Goal: Transaction & Acquisition: Purchase product/service

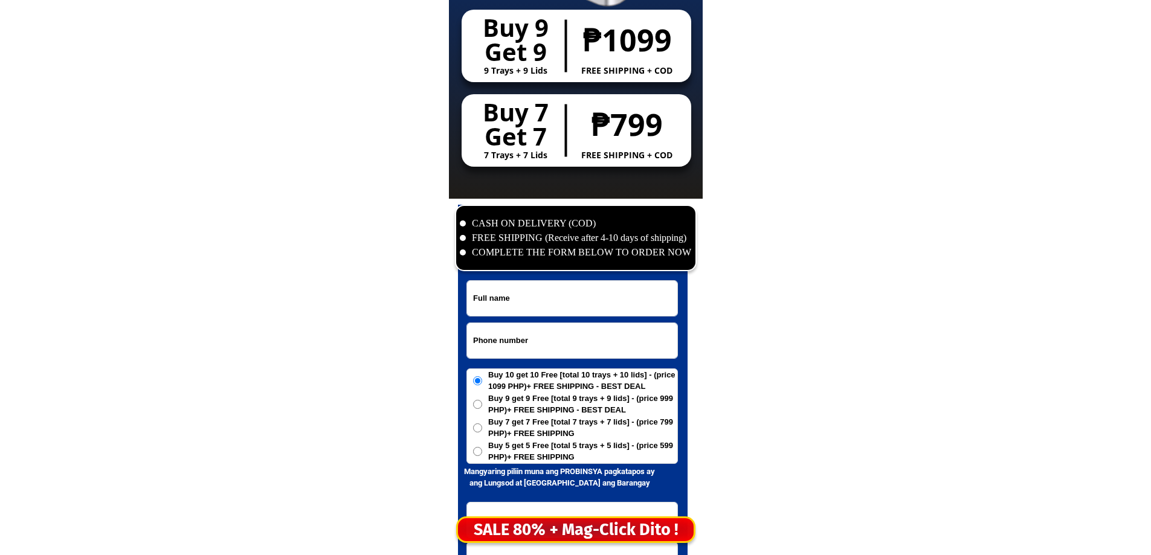
scroll to position [5835, 0]
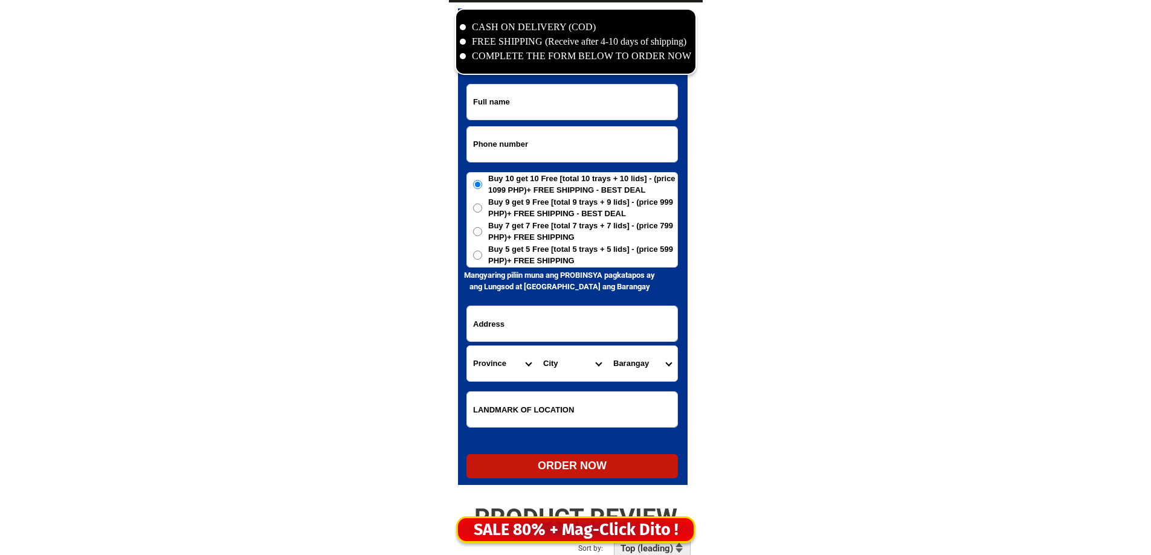
click at [510, 159] on input "Input phone_number" at bounding box center [572, 144] width 210 height 35
paste input "09263314589"
drag, startPoint x: 510, startPoint y: 159, endPoint x: 433, endPoint y: 236, distance: 109.3
click at [484, 176] on form "09263314589 ORDER NOW Province [GEOGRAPHIC_DATA] [GEOGRAPHIC_DATA][PERSON_NAME]…" at bounding box center [571, 281] width 211 height 394
type input "09263314589"
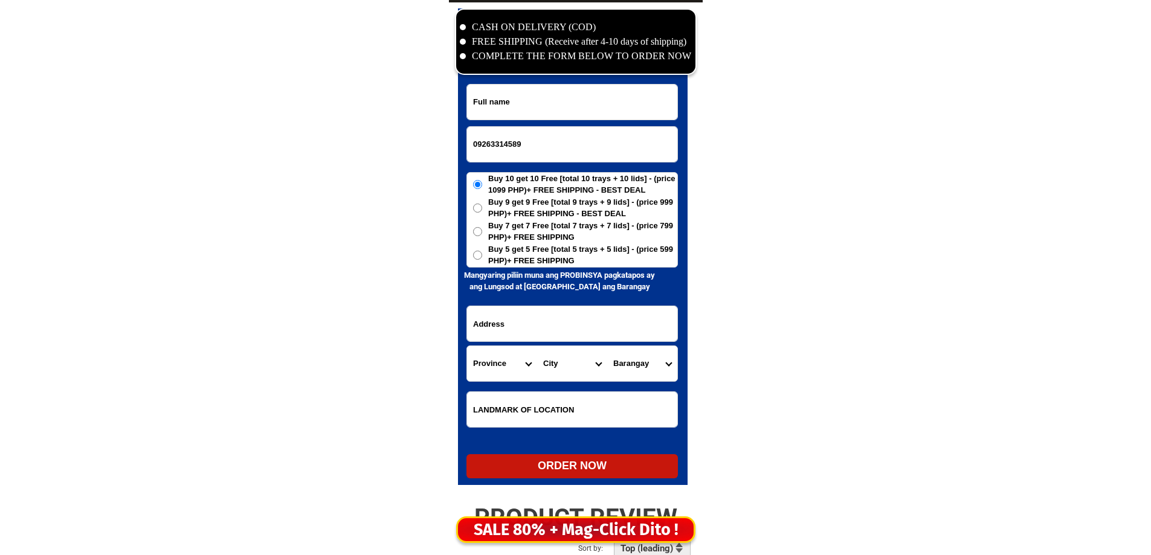
click at [611, 93] on input "Input full_name" at bounding box center [572, 102] width 210 height 35
paste input "[PERSON_NAME], Janoplo"
type input "[PERSON_NAME], Janoplo"
click at [582, 326] on input "Input address" at bounding box center [572, 323] width 210 height 35
paste input "[PERSON_NAME] Minlagas [GEOGRAPHIC_DATA][PERSON_NAME] [PERSON_NAME][GEOGRAPHIC_…"
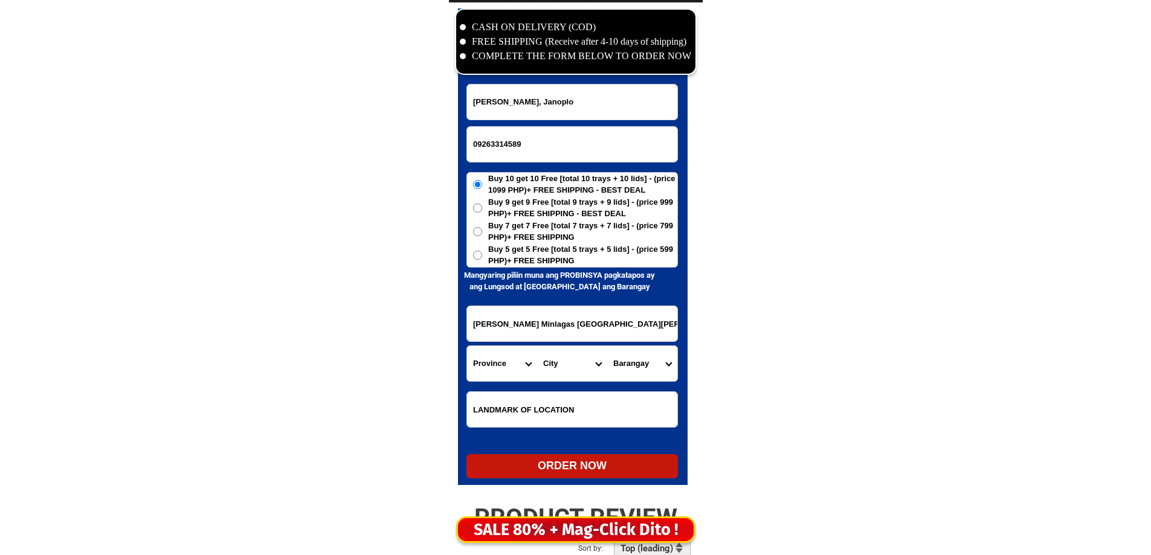
scroll to position [0, 22]
type input "[PERSON_NAME] Minlagas [GEOGRAPHIC_DATA][PERSON_NAME] [PERSON_NAME][GEOGRAPHIC_…"
click at [541, 249] on span "Buy 5 get 5 Free [total 5 trays + 5 lids] - (price 599 PHP)+ FREE SHIPPING" at bounding box center [582, 255] width 189 height 24
click at [482, 251] on input "Buy 5 get 5 Free [total 5 trays + 5 lids] - (price 599 PHP)+ FREE SHIPPING" at bounding box center [477, 255] width 9 height 9
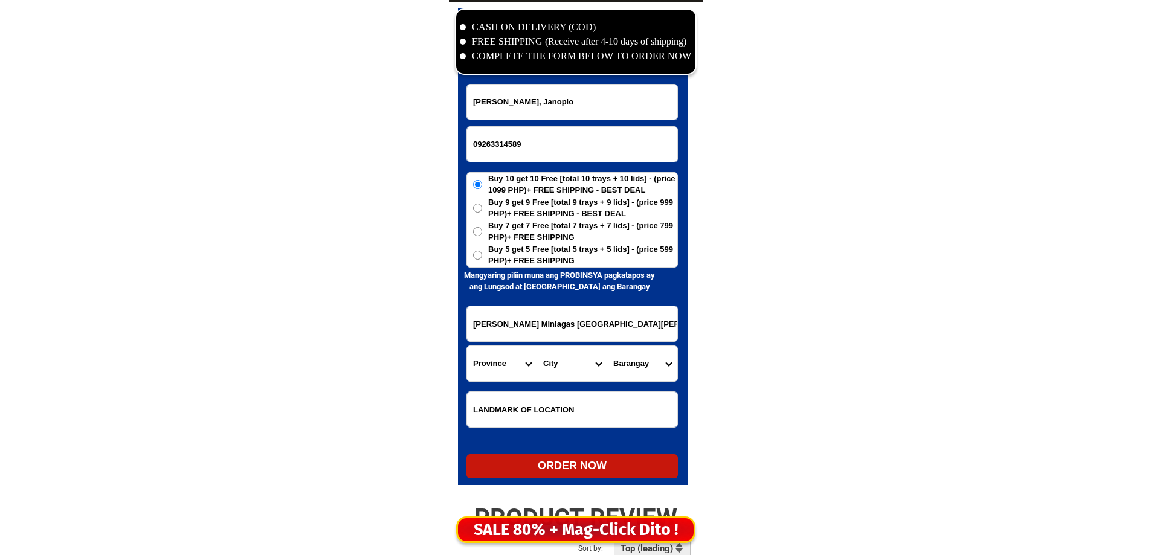
radio input "true"
click at [544, 266] on span "Buy 5 get 5 Free [total 5 trays + 5 lids] - (price 599 PHP)+ FREE SHIPPING" at bounding box center [582, 255] width 189 height 24
click at [482, 260] on input "Buy 5 get 5 Free [total 5 trays + 5 lids] - (price 599 PHP)+ FREE SHIPPING" at bounding box center [477, 255] width 9 height 9
click at [609, 330] on input "[PERSON_NAME] Minlagas [GEOGRAPHIC_DATA][PERSON_NAME] [PERSON_NAME][GEOGRAPHIC_…" at bounding box center [572, 323] width 210 height 35
drag, startPoint x: 609, startPoint y: 330, endPoint x: 623, endPoint y: 329, distance: 13.9
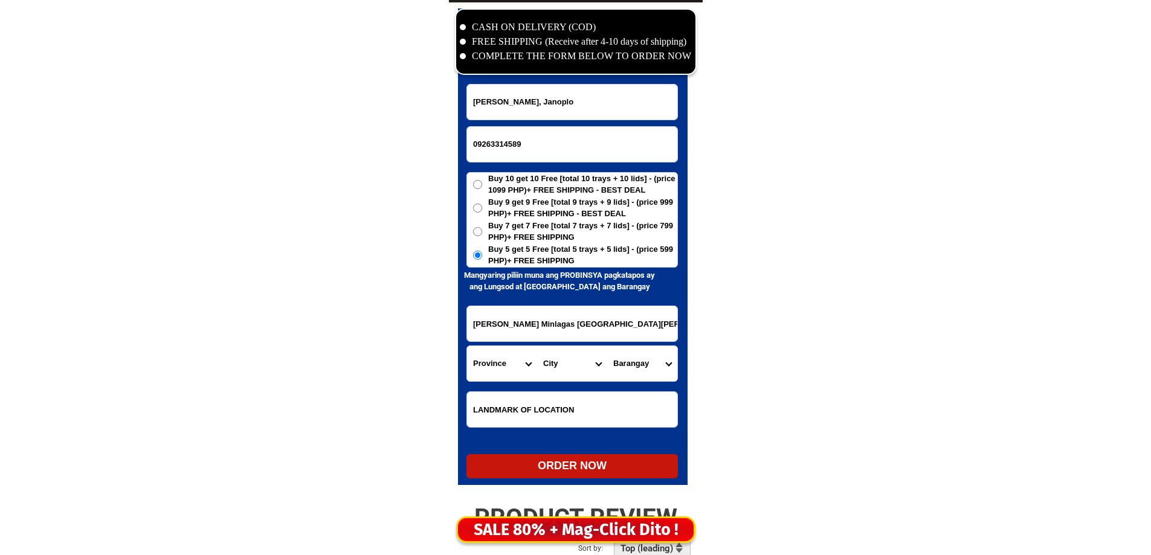
click at [623, 329] on input "[PERSON_NAME] Minlagas [GEOGRAPHIC_DATA][PERSON_NAME] [PERSON_NAME][GEOGRAPHIC_…" at bounding box center [572, 323] width 210 height 35
click at [487, 374] on select "Province [GEOGRAPHIC_DATA] [GEOGRAPHIC_DATA][PERSON_NAME][GEOGRAPHIC_DATA][GEOG…" at bounding box center [502, 363] width 70 height 35
select select "63_386"
click at [467, 346] on select "Province [GEOGRAPHIC_DATA] [GEOGRAPHIC_DATA][PERSON_NAME][GEOGRAPHIC_DATA][GEOG…" at bounding box center [502, 363] width 70 height 35
click at [588, 359] on select "City Alubijid [GEOGRAPHIC_DATA][PERSON_NAME][GEOGRAPHIC_DATA][GEOGRAPHIC_DATA] …" at bounding box center [572, 363] width 70 height 35
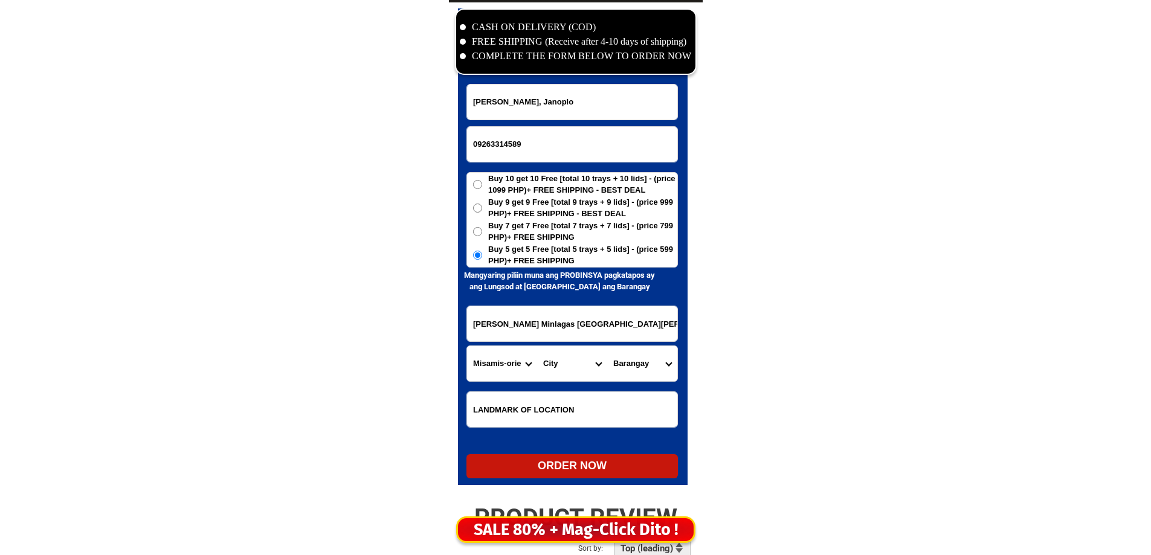
select select "63_3861355"
click at [583, 362] on select "City Alubijid [GEOGRAPHIC_DATA][PERSON_NAME][GEOGRAPHIC_DATA][GEOGRAPHIC_DATA] …" at bounding box center [572, 363] width 70 height 35
click at [639, 365] on select "[GEOGRAPHIC_DATA]-[GEOGRAPHIC_DATA] Bakidbakid [MEDICAL_DATA]-ason Bantaawan Ba…" at bounding box center [642, 363] width 70 height 35
select select "63_38613559472"
click at [607, 346] on select "[GEOGRAPHIC_DATA]-[GEOGRAPHIC_DATA] Bakidbakid [MEDICAL_DATA]-ason Bantaawan Ba…" at bounding box center [642, 363] width 70 height 35
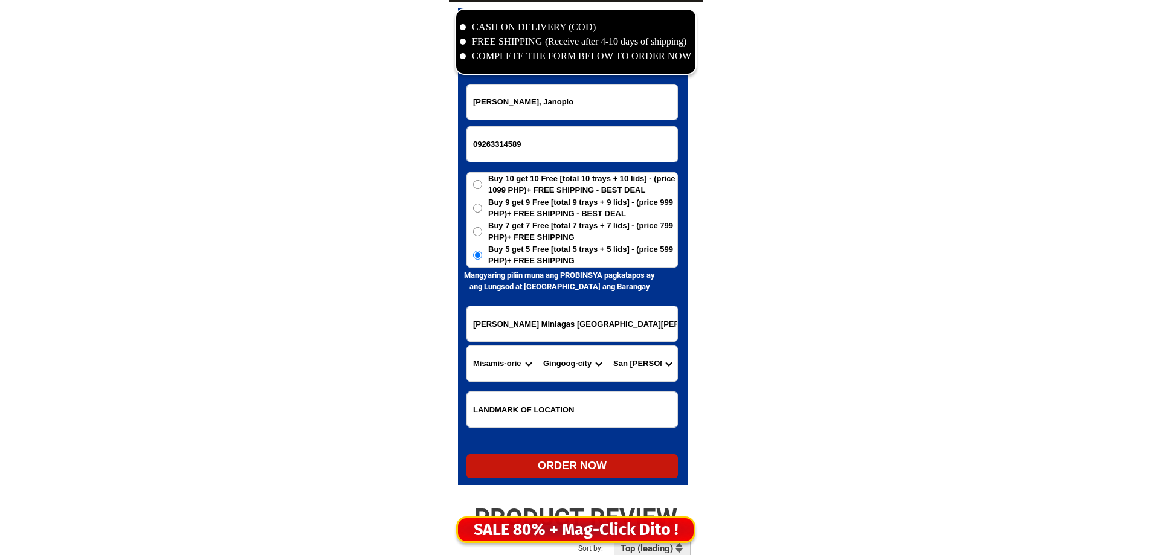
click at [564, 464] on div "ORDER NOW" at bounding box center [571, 466] width 211 height 16
radio input "true"
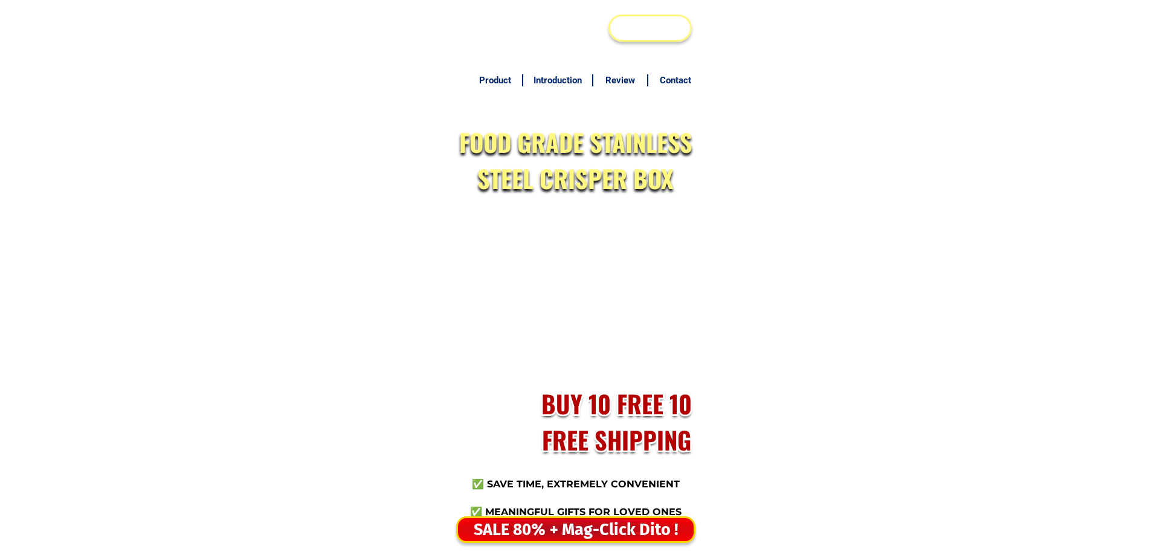
scroll to position [5835, 0]
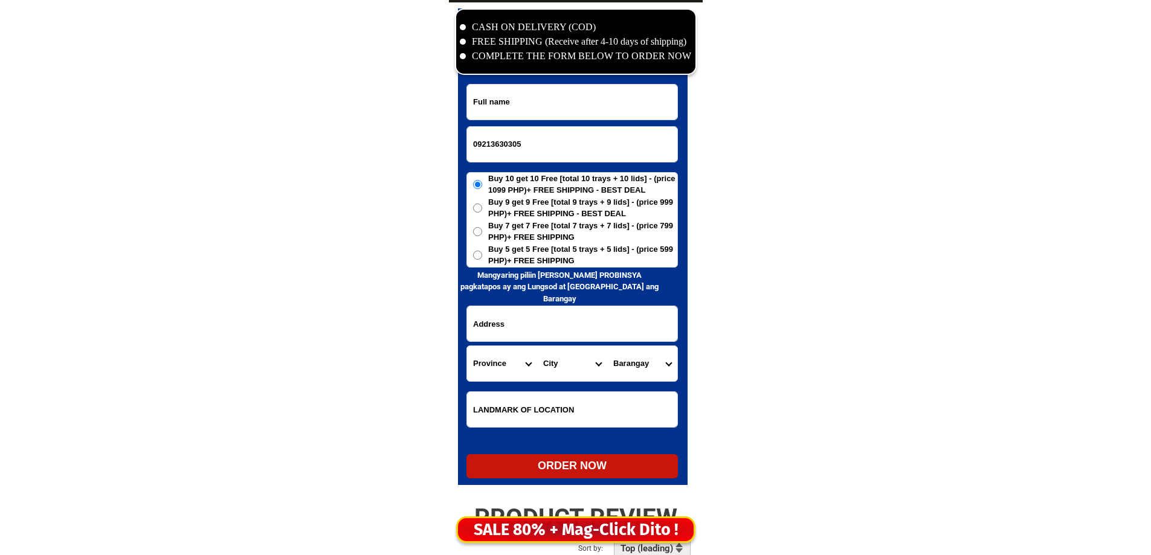
type input "09213630305"
click at [628, 108] on input "Input full_name" at bounding box center [572, 102] width 210 height 35
paste input "Recy Carandan"
type input "Recy Carandan"
click at [545, 316] on input "Input address" at bounding box center [572, 323] width 210 height 35
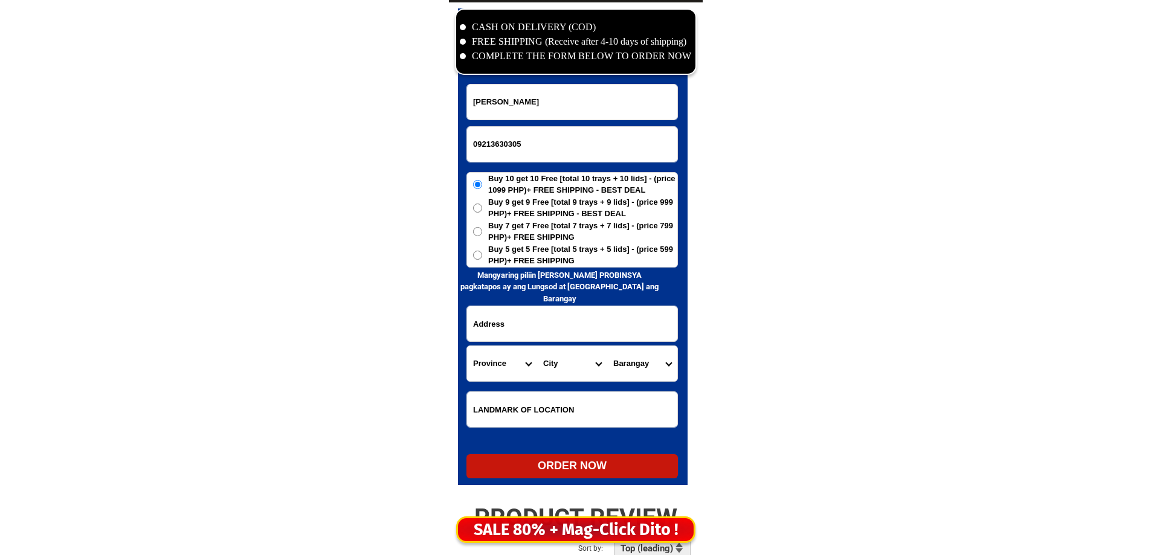
paste input "Prk4 Baruya Lubao Pampanga"
type input "Prk4 Baruya Lubao Pampanga"
click at [489, 373] on select "Province [GEOGRAPHIC_DATA] [GEOGRAPHIC_DATA] [GEOGRAPHIC_DATA] [GEOGRAPHIC_DATA…" at bounding box center [502, 363] width 70 height 35
select select "63_779"
click at [489, 373] on select "Province [GEOGRAPHIC_DATA] [GEOGRAPHIC_DATA] [GEOGRAPHIC_DATA] [GEOGRAPHIC_DATA…" at bounding box center [502, 363] width 70 height 35
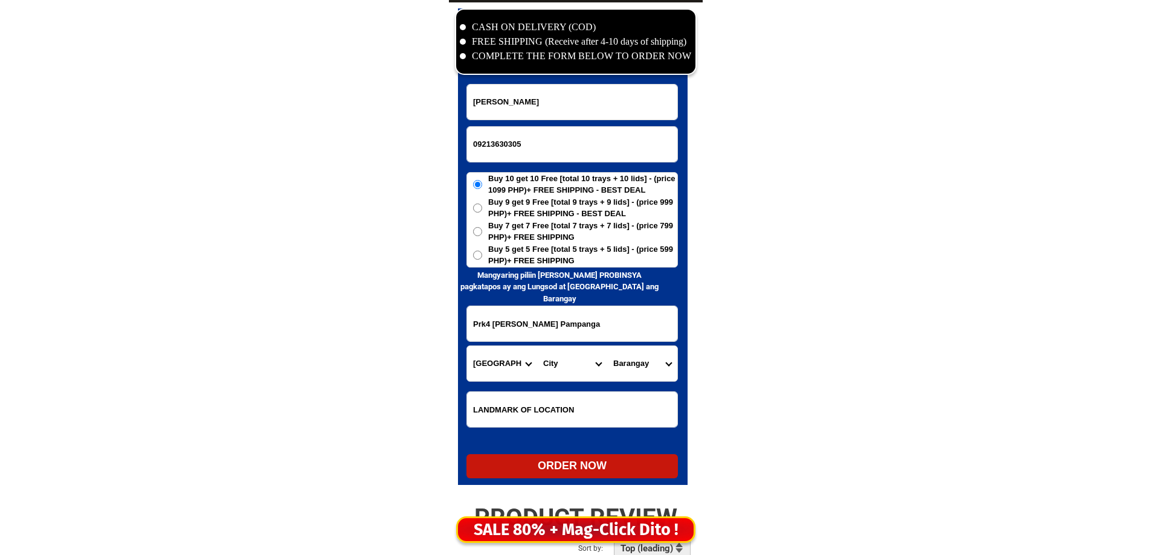
click at [573, 370] on select "City Angeles-city Apalit Arayat Bacolor Candaba Floridablanca Guagua Lubao Maba…" at bounding box center [572, 363] width 70 height 35
select select "63_779326"
click at [573, 370] on select "City Angeles-city Apalit Arayat Bacolor Candaba Floridablanca Guagua Lubao Maba…" at bounding box center [572, 363] width 70 height 35
click at [631, 366] on select "Barangay Balantacan Bancal pugad Bancal sinubli Baruya (san rafael) Calangain C…" at bounding box center [642, 363] width 70 height 35
select select "63_77932683977"
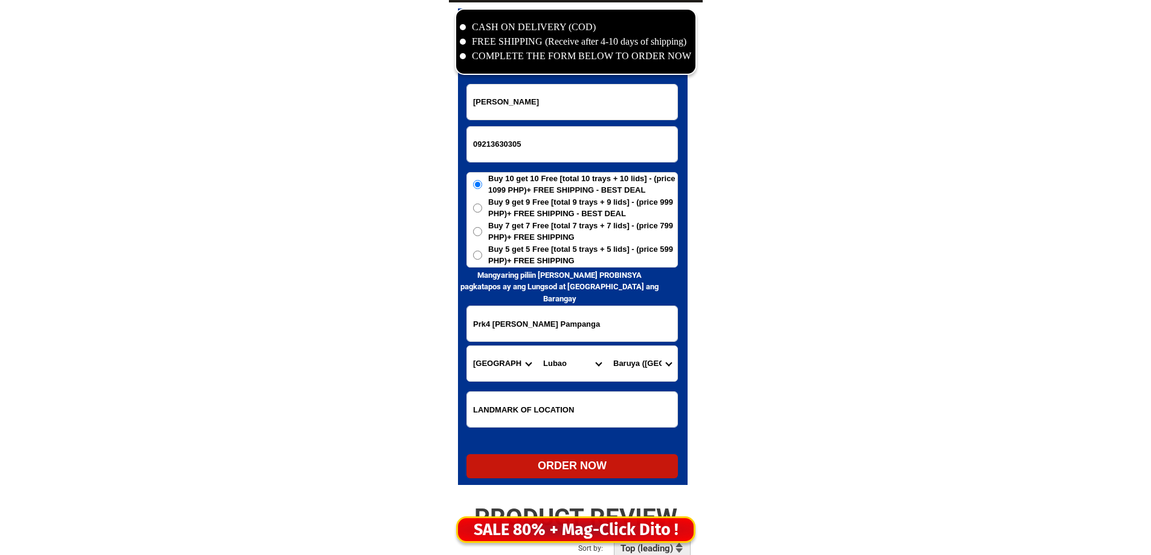
click at [637, 365] on select "Barangay Balantacan Bancal pugad Bancal sinubli Baruya (san rafael) Calangain C…" at bounding box center [642, 363] width 70 height 35
click at [574, 254] on span "Buy 5 get 5 Free [total 5 trays + 5 lids] - (price 599 PHP)+ FREE SHIPPING" at bounding box center [582, 255] width 189 height 24
click at [482, 254] on input "Buy 5 get 5 Free [total 5 trays + 5 lids] - (price 599 PHP)+ FREE SHIPPING" at bounding box center [477, 255] width 9 height 9
click at [587, 469] on div "ORDER NOW" at bounding box center [571, 466] width 211 height 16
radio input "true"
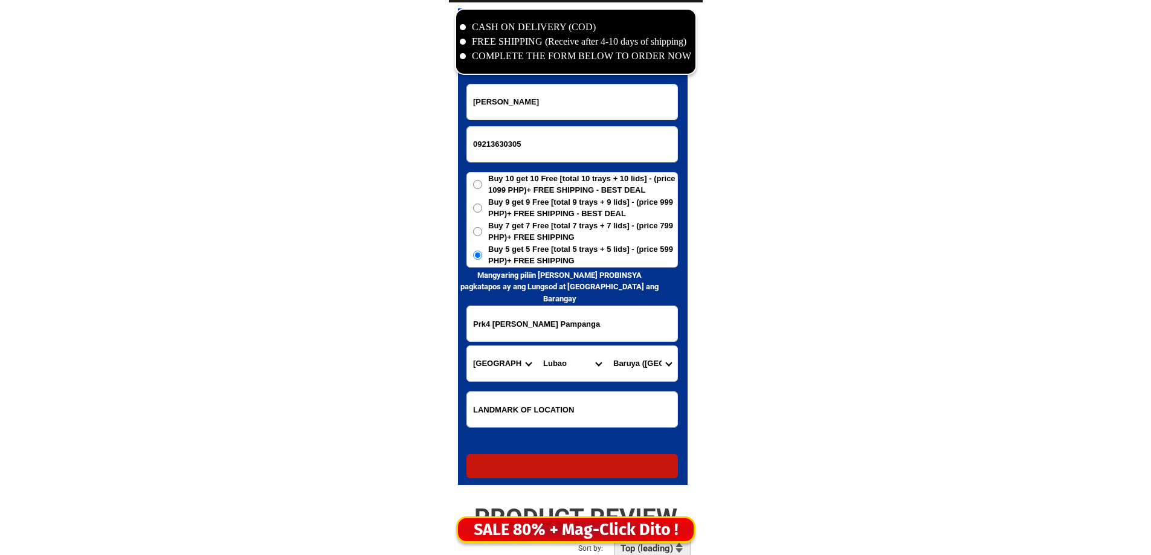
radio input "true"
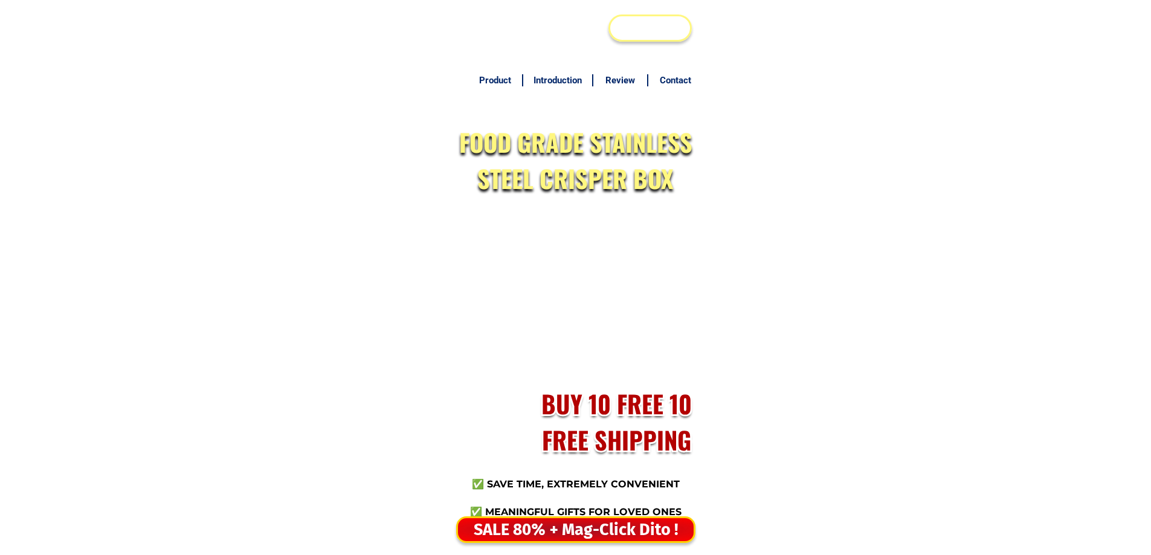
scroll to position [5835, 0]
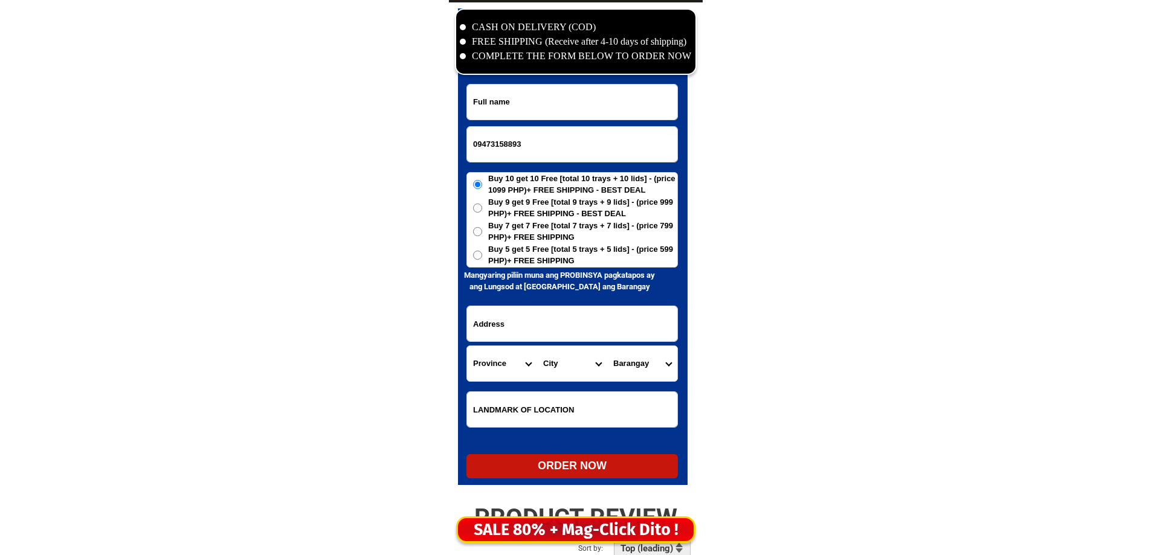
type input "09473158893"
click at [603, 139] on input "09473158893" at bounding box center [572, 144] width 210 height 35
click at [612, 103] on input "Input full_name" at bounding box center [572, 102] width 210 height 35
paste input "Rosemarie P. Berches"
type input "Rosemarie P. Berches"
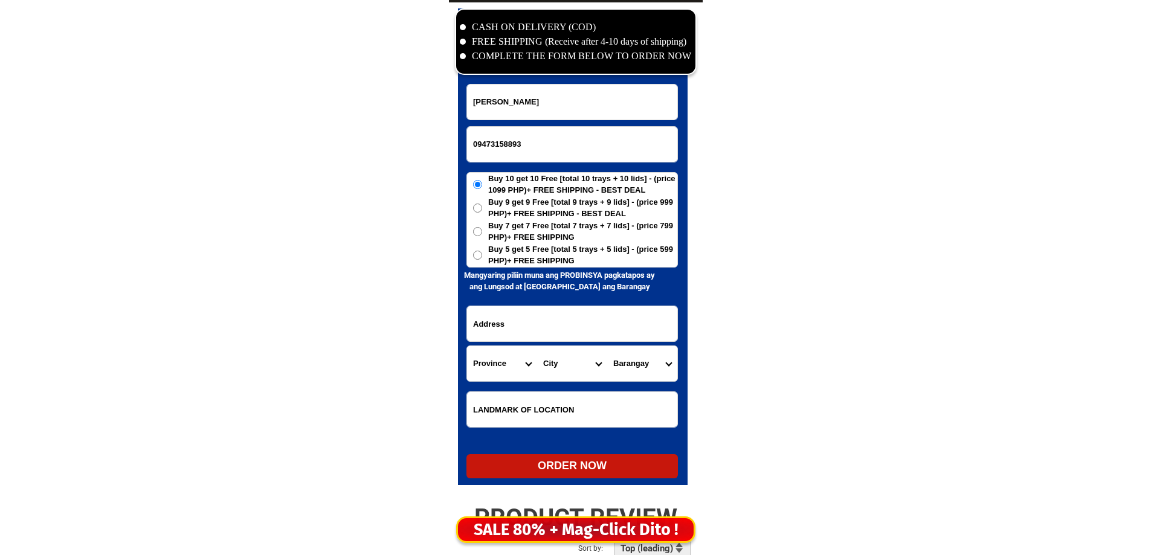
click at [552, 324] on input "Input address" at bounding box center [572, 323] width 210 height 35
paste input "B9 Lot 5 Crisanta St Cherryville Subd Brgy San Juan TAYTAY RIZAL Along Manila E…"
click at [553, 324] on input "B9 Lot 5 Crisanta St Cherryville Subd Brgy San Juan TAYTAY RIZAL Along Manila E…" at bounding box center [572, 323] width 210 height 35
click at [561, 326] on input "B9 Lot 5 Crisanta St Cherryville Subd Brgy San Juan TAYTAY RIZAL Along Manila E…" at bounding box center [572, 323] width 210 height 35
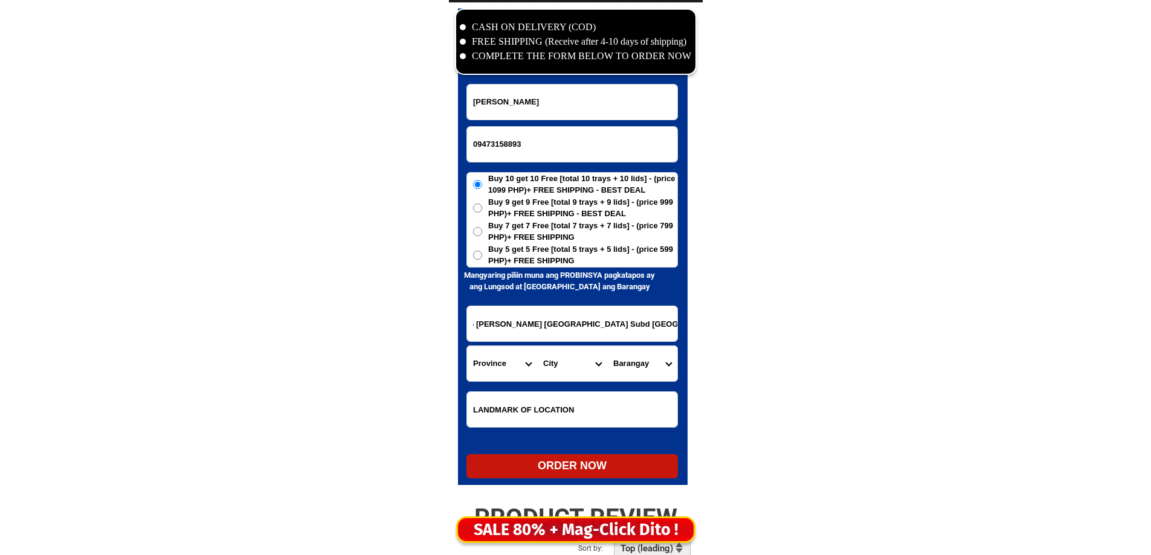
scroll to position [0, 0]
drag, startPoint x: 514, startPoint y: 326, endPoint x: 548, endPoint y: 335, distance: 35.6
click at [548, 335] on input "B9 Lot 5 Crisanta St Cherryville Subd Brgy San Juan TAYTAY RIZAL Along Manila E…" at bounding box center [572, 323] width 210 height 35
click at [608, 330] on input "B9 Lot 5 Crisanta St Cherryville Subd Brgy San Juan TAYTAY RIZAL Along Manila E…" at bounding box center [572, 323] width 210 height 35
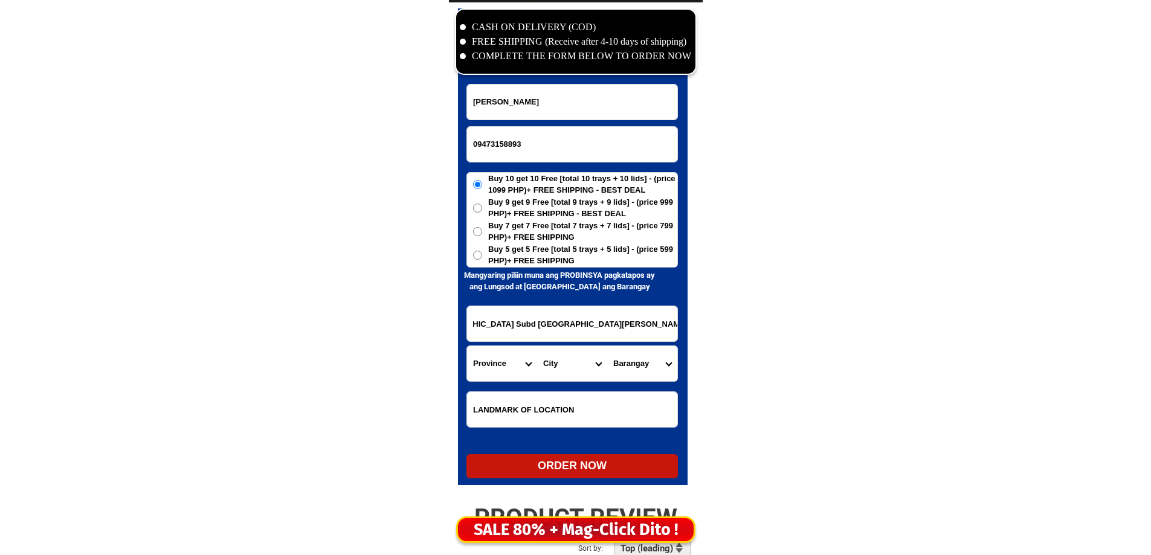
drag, startPoint x: 590, startPoint y: 330, endPoint x: 584, endPoint y: 339, distance: 10.6
click at [584, 339] on input "B9 Lot 5 Crisanta St Cherryville Subd Brgy San Juan TAYTAY RIZAL Along Manila E…" at bounding box center [572, 323] width 210 height 35
type input "B9 Lot 5 Crisanta St Cherryville Subd Brgy San Juan TAYTAY RIZAL Along Manila E…"
click at [488, 370] on select "Province [GEOGRAPHIC_DATA] [GEOGRAPHIC_DATA] [GEOGRAPHIC_DATA] [GEOGRAPHIC_DATA…" at bounding box center [502, 363] width 70 height 35
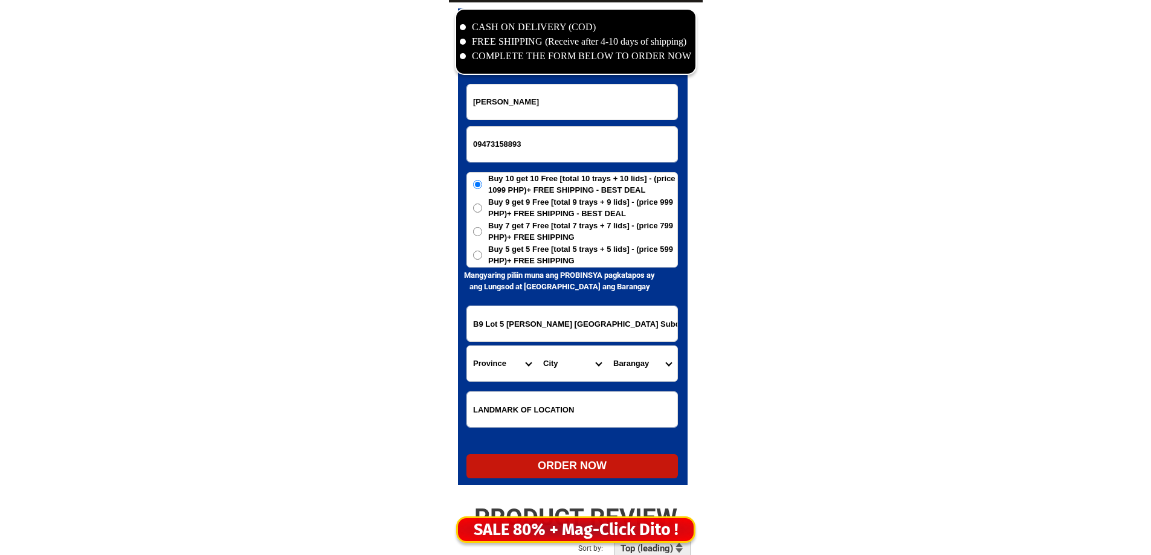
select select "63_993"
click at [550, 365] on select "City" at bounding box center [572, 363] width 70 height 35
select select "63_9936987"
click at [537, 346] on select "City Angono Antipolo-city Binangonan Cainta Cardona Jala-jala Pililla Rizal-bar…" at bounding box center [572, 363] width 70 height 35
click at [632, 359] on select "Barangay Dolores (pob.) Muzon San isidro San juan Santa ana" at bounding box center [642, 363] width 70 height 35
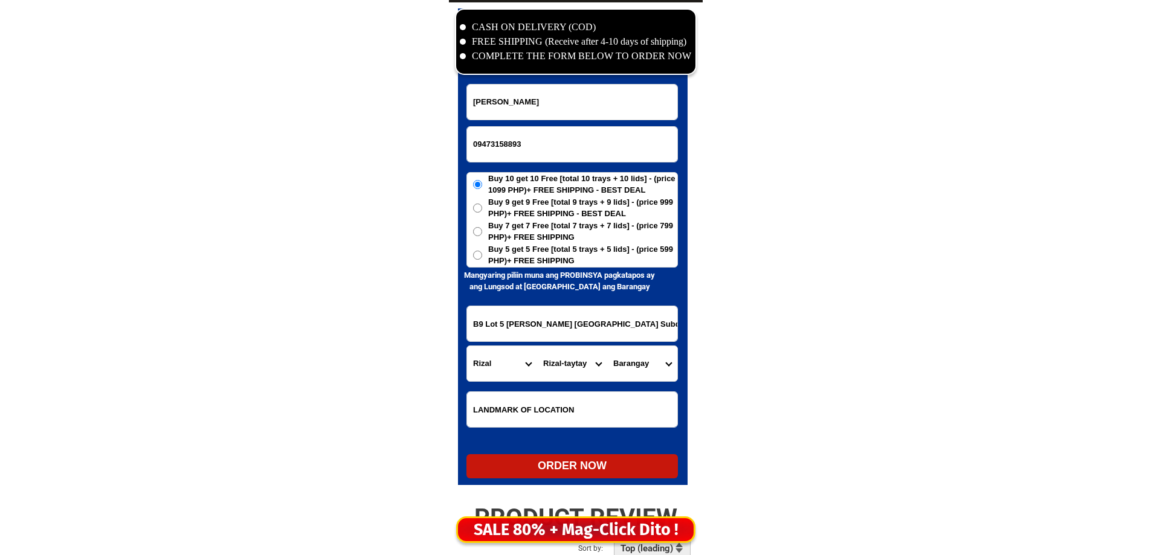
select select "63_993698715"
click at [607, 346] on select "Barangay Dolores (pob.) Muzon San isidro San juan Santa ana" at bounding box center [642, 363] width 70 height 35
drag, startPoint x: 582, startPoint y: 329, endPoint x: 578, endPoint y: 347, distance: 19.2
click at [572, 342] on form "Rosemarie P. Berches 09473158893 ORDER NOW B9 Lot 5 Crisanta St Cherryville Sub…" at bounding box center [571, 281] width 211 height 394
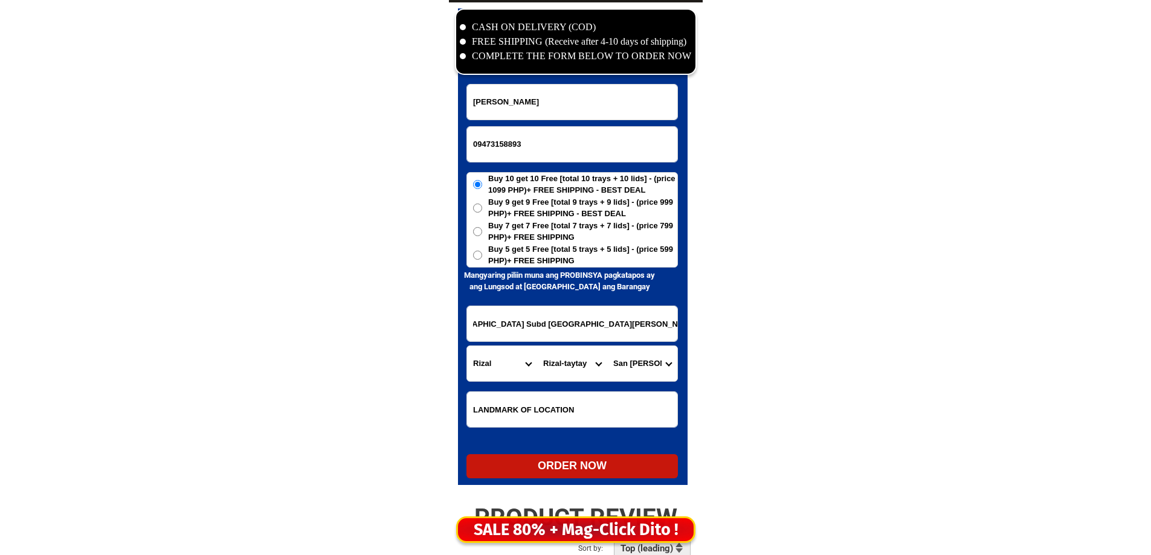
click at [641, 364] on select "Barangay Dolores (pob.) Muzon San isidro San juan Santa ana" at bounding box center [642, 363] width 70 height 35
click at [565, 258] on span "Buy 5 get 5 Free [total 5 trays + 5 lids] - (price 599 PHP)+ FREE SHIPPING" at bounding box center [582, 255] width 189 height 24
click at [482, 258] on input "Buy 5 get 5 Free [total 5 trays + 5 lids] - (price 599 PHP)+ FREE SHIPPING" at bounding box center [477, 255] width 9 height 9
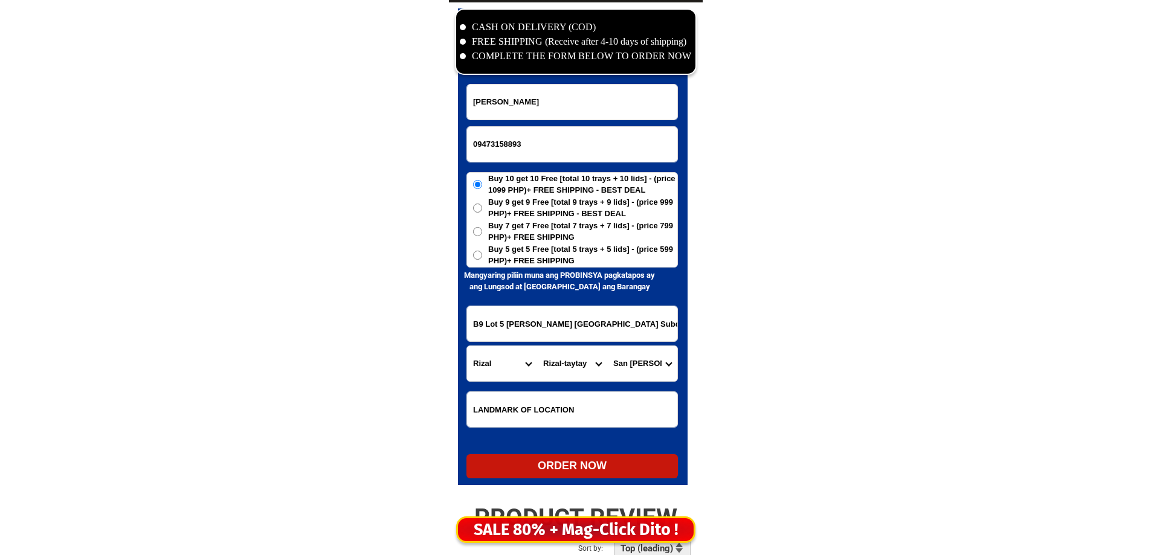
radio input "true"
click at [586, 466] on div "ORDER NOW" at bounding box center [571, 466] width 211 height 16
type input "09473158893"
radio input "true"
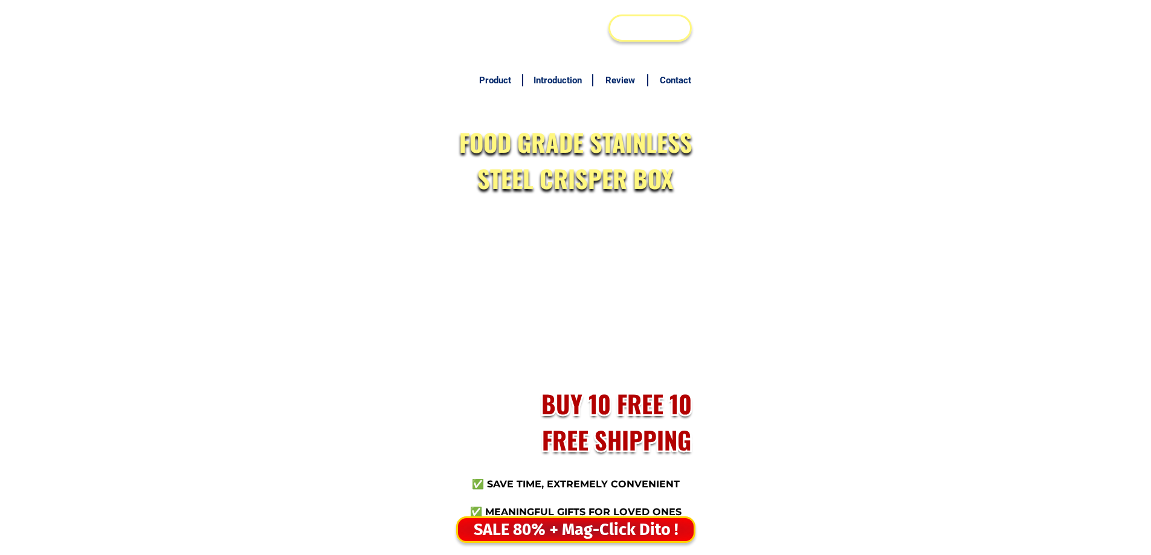
scroll to position [5835, 0]
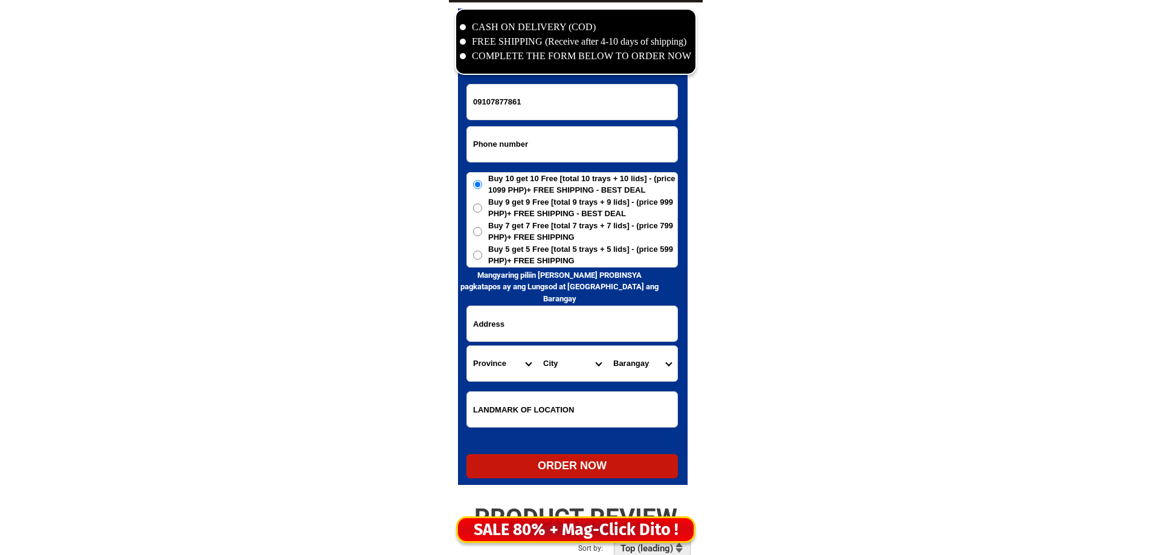
type input "09107877861"
click at [508, 145] on input "Input phone_number" at bounding box center [572, 144] width 210 height 35
paste input "09107877861"
type input "09107877861"
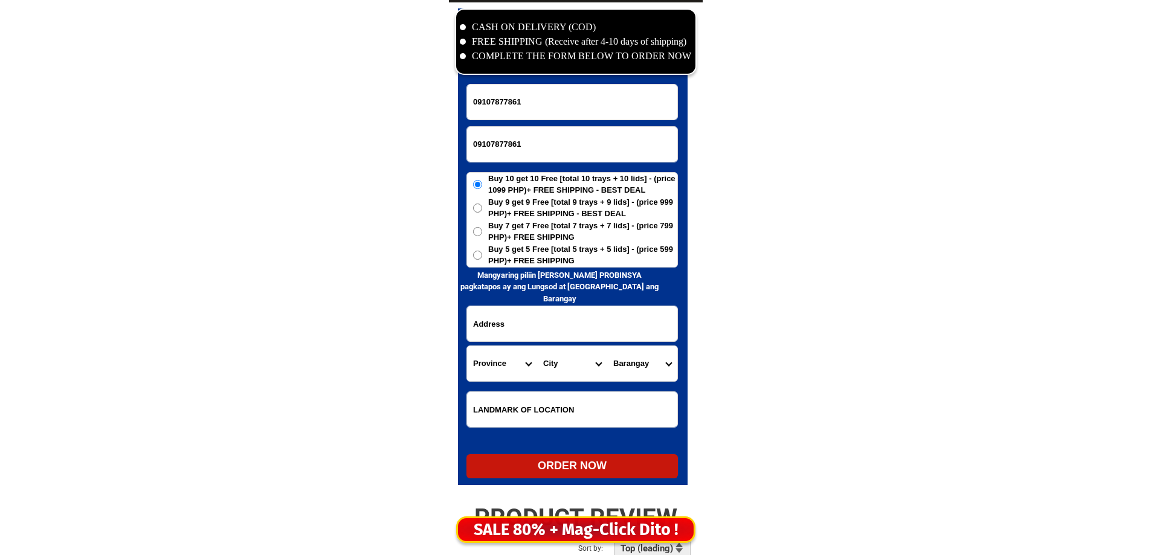
click at [609, 97] on input "09107877861" at bounding box center [572, 102] width 210 height 35
paste input "[PERSON_NAME]"
click at [542, 98] on input "09107877861Merelina Silveron" at bounding box center [572, 102] width 210 height 35
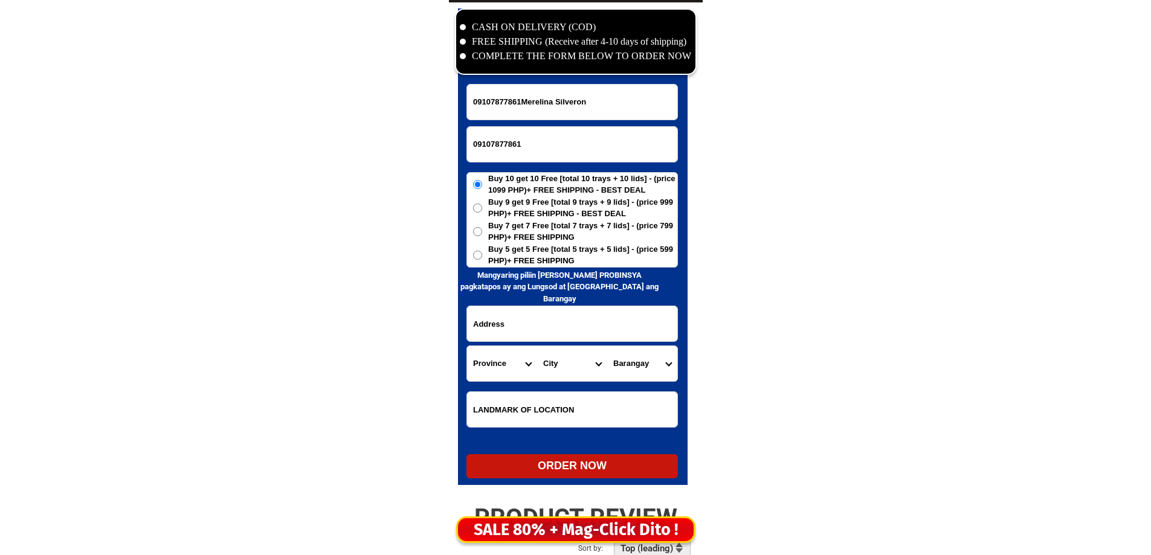
paste input "Input full_name"
type input "[PERSON_NAME]"
click at [573, 325] on input "Input address" at bounding box center [572, 323] width 210 height 35
paste input "[STREET_ADDRESS][PERSON_NAME]. [GEOGRAPHIC_DATA], [GEOGRAPHIC_DATA]. Phil."
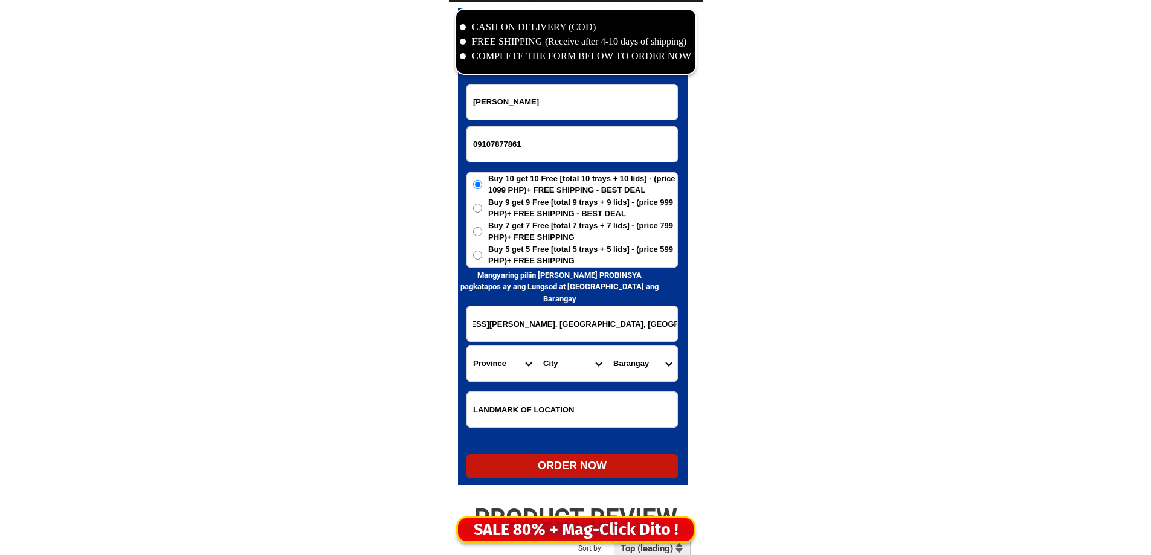
drag, startPoint x: 640, startPoint y: 332, endPoint x: 663, endPoint y: 334, distance: 23.1
type input "[STREET_ADDRESS][PERSON_NAME]. [GEOGRAPHIC_DATA], [GEOGRAPHIC_DATA]. Phil."
click at [521, 351] on select "Province [GEOGRAPHIC_DATA] [GEOGRAPHIC_DATA] [GEOGRAPHIC_DATA] [GEOGRAPHIC_DATA…" at bounding box center [502, 363] width 70 height 35
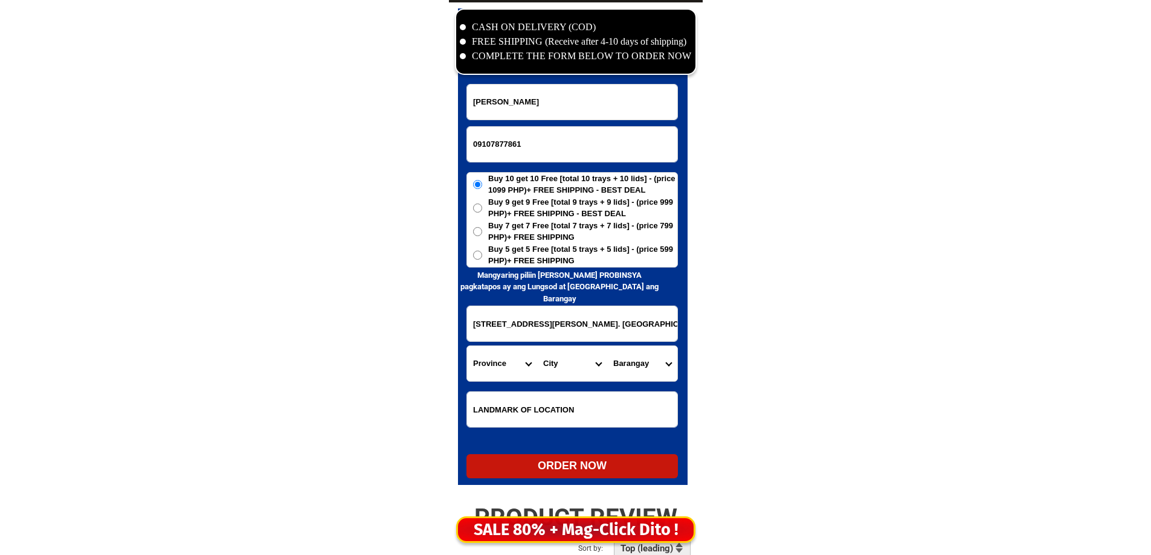
select select "63_738"
click at [467, 346] on select "Province [GEOGRAPHIC_DATA] [GEOGRAPHIC_DATA] [GEOGRAPHIC_DATA] [GEOGRAPHIC_DATA…" at bounding box center [502, 363] width 70 height 35
click at [588, 351] on select "City [GEOGRAPHIC_DATA] [GEOGRAPHIC_DATA]-city [GEOGRAPHIC_DATA] [GEOGRAPHIC_DAT…" at bounding box center [572, 363] width 70 height 35
select select "63_7387159"
click at [576, 364] on select "City [GEOGRAPHIC_DATA] [GEOGRAPHIC_DATA]-city [GEOGRAPHIC_DATA] [GEOGRAPHIC_DAT…" at bounding box center [572, 363] width 70 height 35
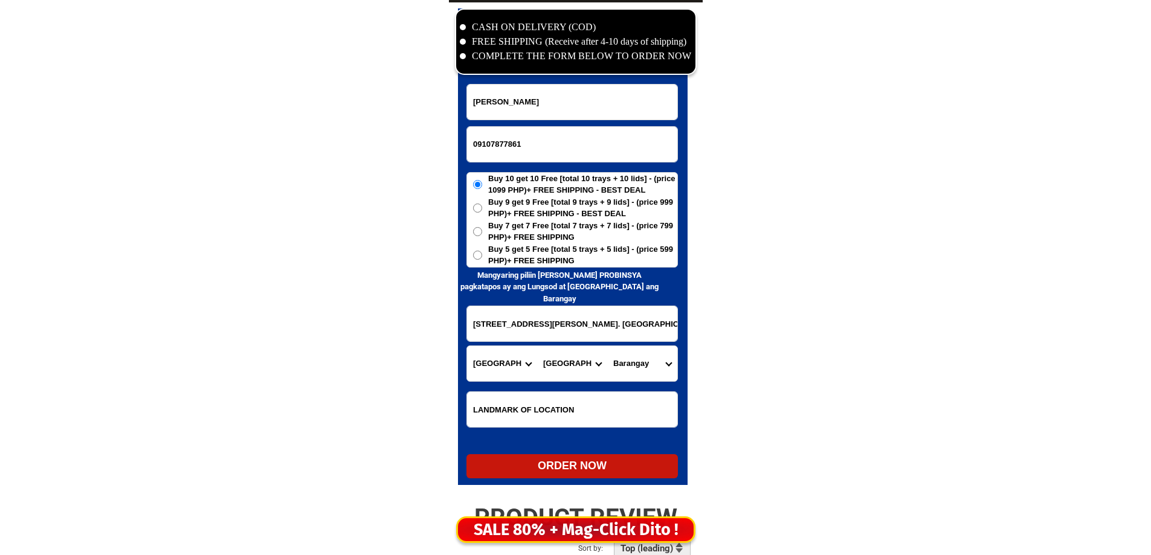
scroll to position [0, 63]
drag, startPoint x: 593, startPoint y: 321, endPoint x: 716, endPoint y: 327, distance: 123.4
click at [636, 364] on select "Barangay Acacia Agdao Alambre Alejandra navarro (lasang) Alfonso angliongto sr.…" at bounding box center [642, 363] width 70 height 35
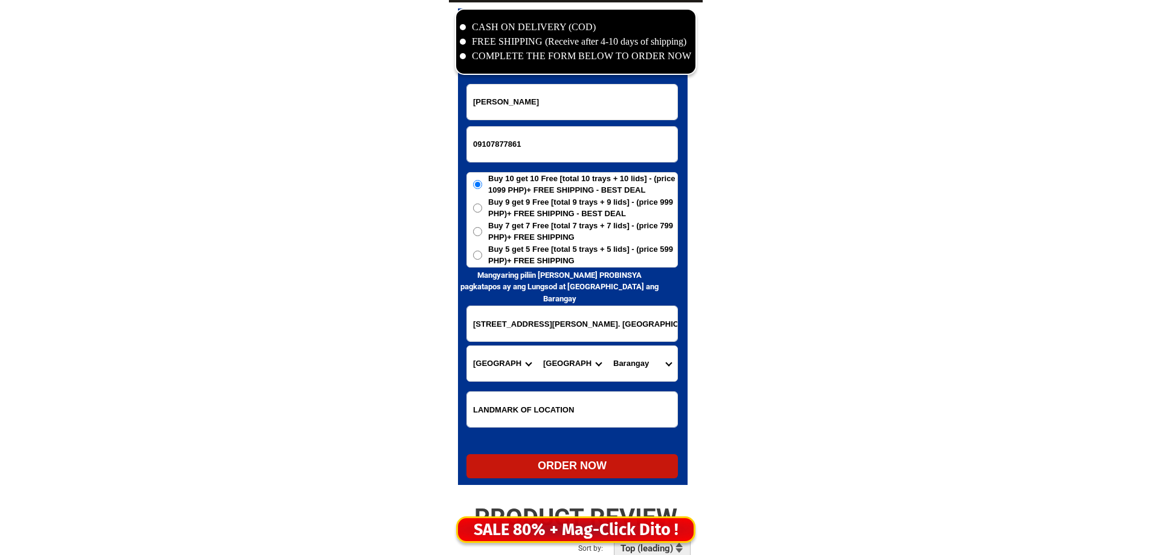
select select "63_73871594045"
click at [607, 346] on select "Barangay Acacia Agdao Alambre Alejandra navarro (lasang) Alfonso angliongto sr.…" at bounding box center [642, 363] width 70 height 35
click at [519, 218] on span "Buy 9 get 9 Free [total 9 trays + 9 lids] - (price 999 PHP)+ FREE SHIPPING - BE…" at bounding box center [582, 208] width 189 height 24
click at [482, 213] on input "Buy 9 get 9 Free [total 9 trays + 9 lids] - (price 999 PHP)+ FREE SHIPPING - BE…" at bounding box center [477, 208] width 9 height 9
radio input "true"
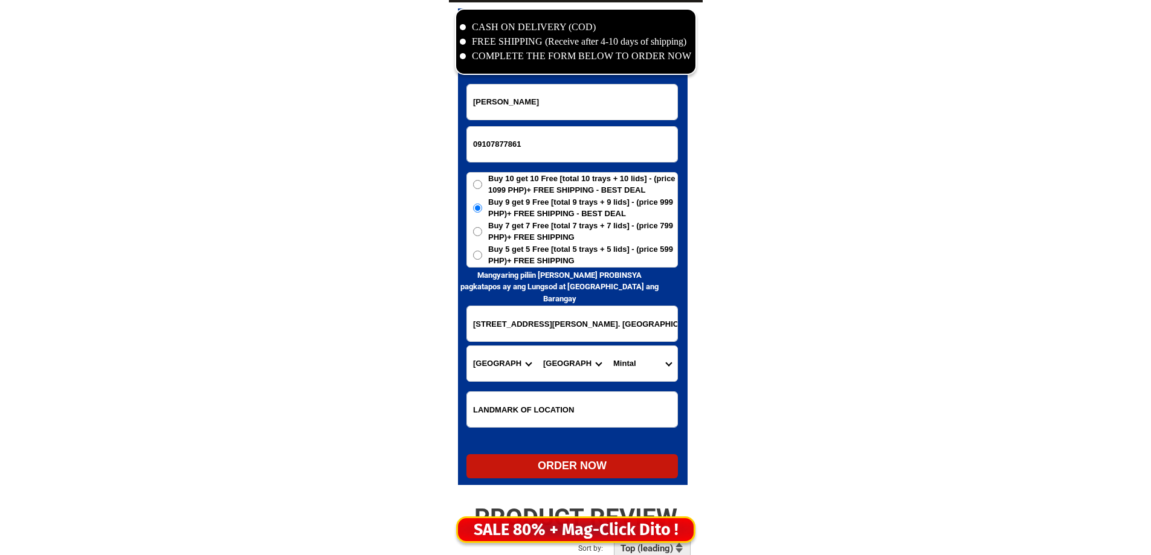
click at [522, 263] on span "Buy 5 get 5 Free [total 5 trays + 5 lids] - (price 599 PHP)+ FREE SHIPPING" at bounding box center [582, 255] width 189 height 24
click at [482, 260] on input "Buy 5 get 5 Free [total 5 trays + 5 lids] - (price 599 PHP)+ FREE SHIPPING" at bounding box center [477, 255] width 9 height 9
radio input "true"
click at [586, 467] on div "ORDER NOW" at bounding box center [571, 466] width 211 height 16
type input "Lot 2 Block 8, Narra St. Green Meadows Subd. Mintal, Davao City. Phil."
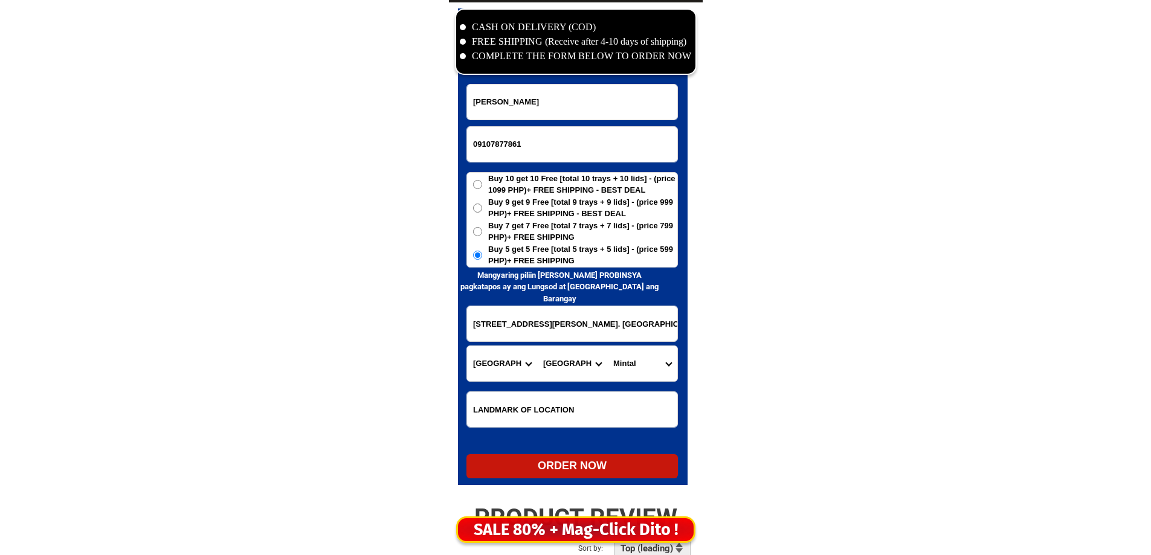
radio input "true"
